Goal: Task Accomplishment & Management: Manage account settings

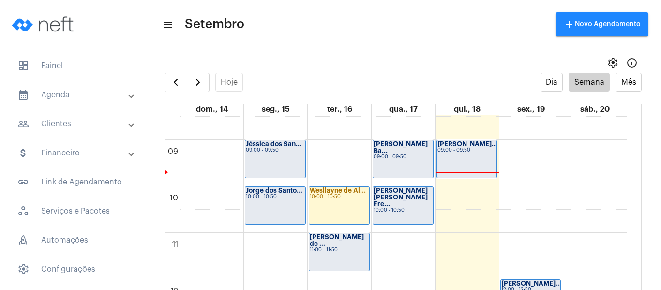
scroll to position [376, 0]
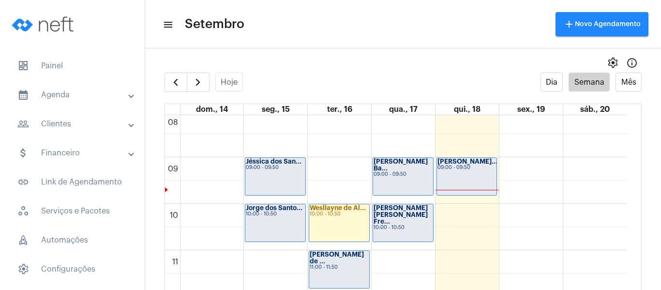
click at [456, 166] on div "09:00 - 09:50" at bounding box center [467, 167] width 59 height 5
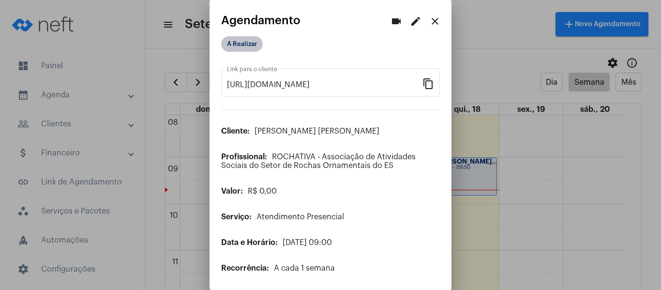
click at [253, 46] on mat-chip "A Realizar" at bounding box center [242, 43] width 42 height 15
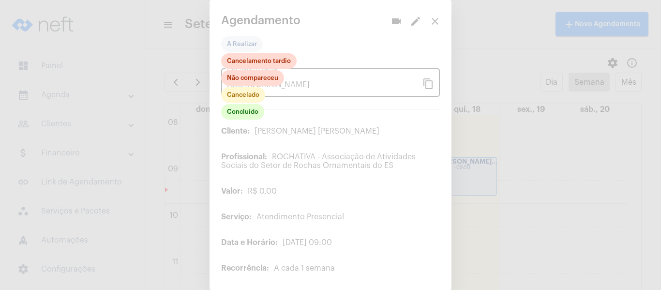
drag, startPoint x: 240, startPoint y: 103, endPoint x: 242, endPoint y: 95, distance: 8.1
click at [240, 102] on div "Concluído Cancelado Não compareceu Cancelamento tardio" at bounding box center [259, 87] width 76 height 68
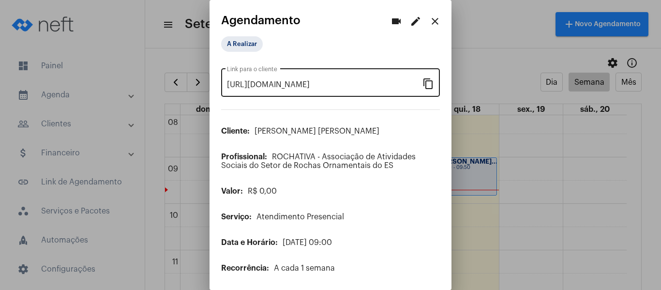
click at [242, 95] on div "[URL][DOMAIN_NAME] Link para o cliente" at bounding box center [325, 81] width 196 height 30
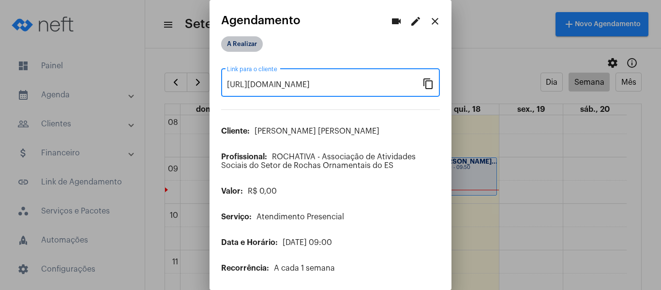
click at [246, 44] on mat-chip "A Realizar" at bounding box center [242, 43] width 42 height 15
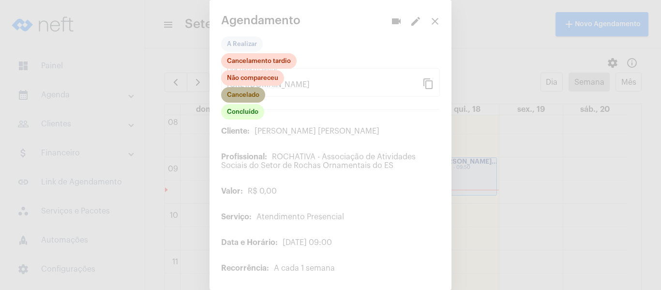
click at [249, 93] on mat-chip "Cancelado" at bounding box center [243, 94] width 44 height 15
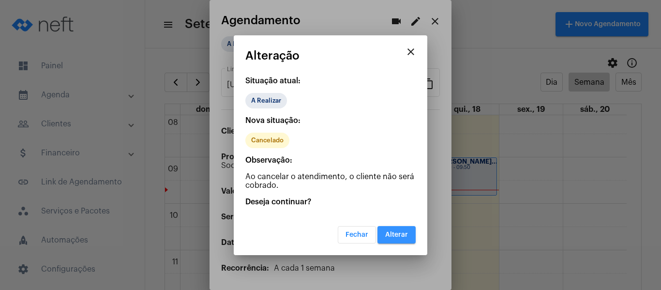
click at [401, 242] on button "Alterar" at bounding box center [397, 234] width 38 height 17
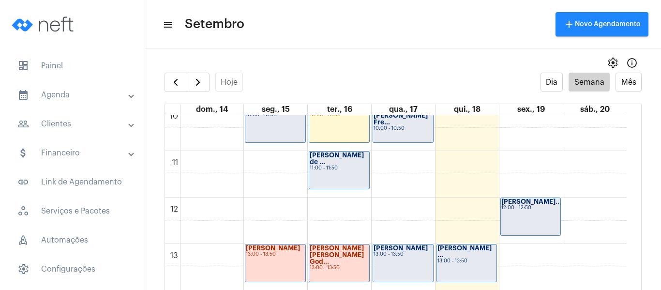
scroll to position [521, 0]
